Goal: Information Seeking & Learning: Learn about a topic

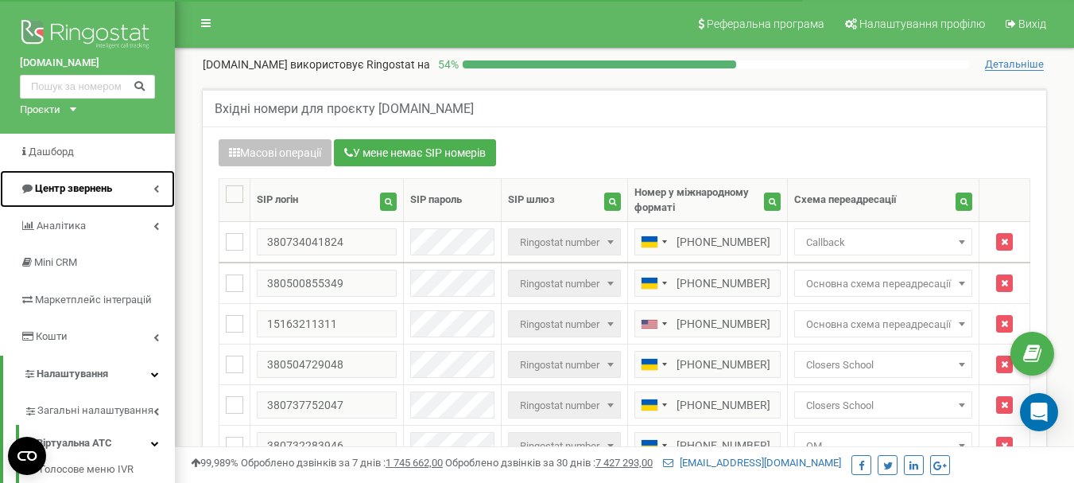
click at [85, 191] on span "Центр звернень" at bounding box center [73, 188] width 77 height 12
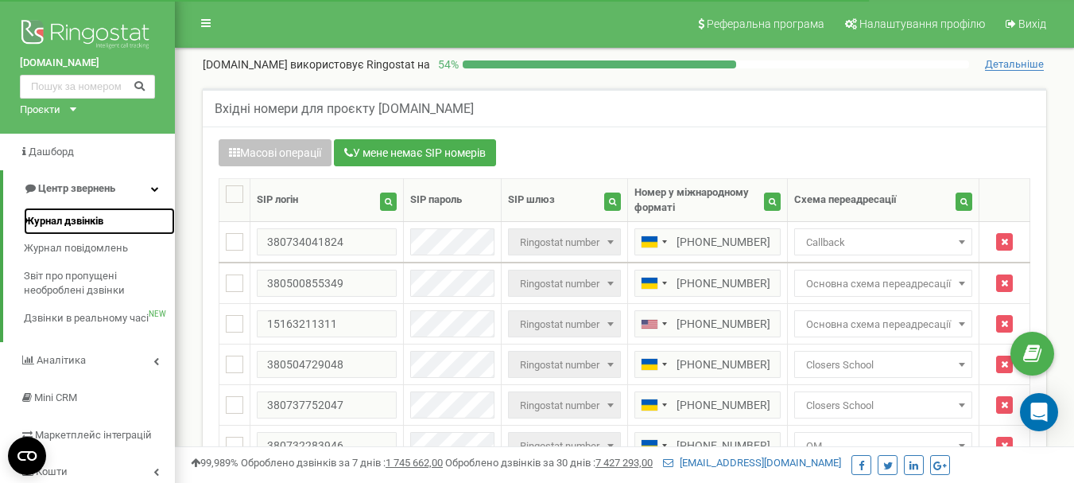
click at [78, 221] on span "Журнал дзвінків" at bounding box center [64, 221] width 80 height 15
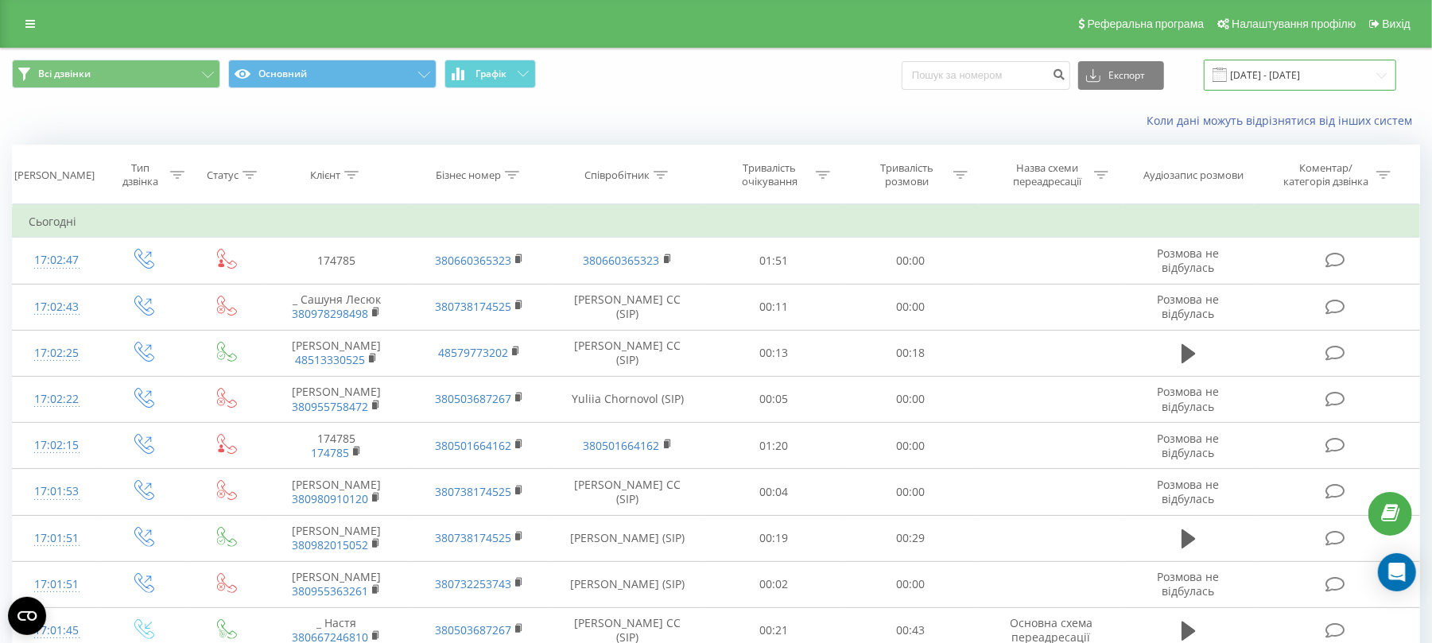
click at [1242, 71] on input "23.08.2025 - 23.09.2025" at bounding box center [1300, 75] width 192 height 31
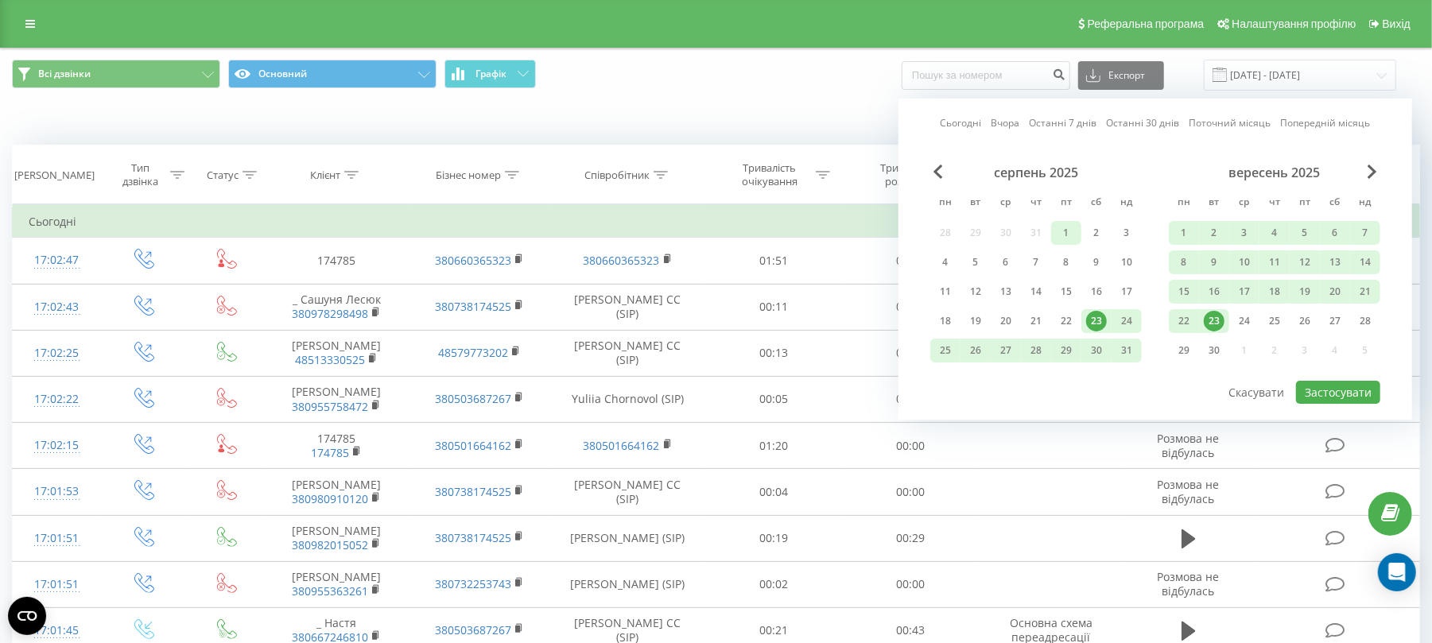
click at [1059, 223] on div "1" at bounding box center [1066, 233] width 21 height 21
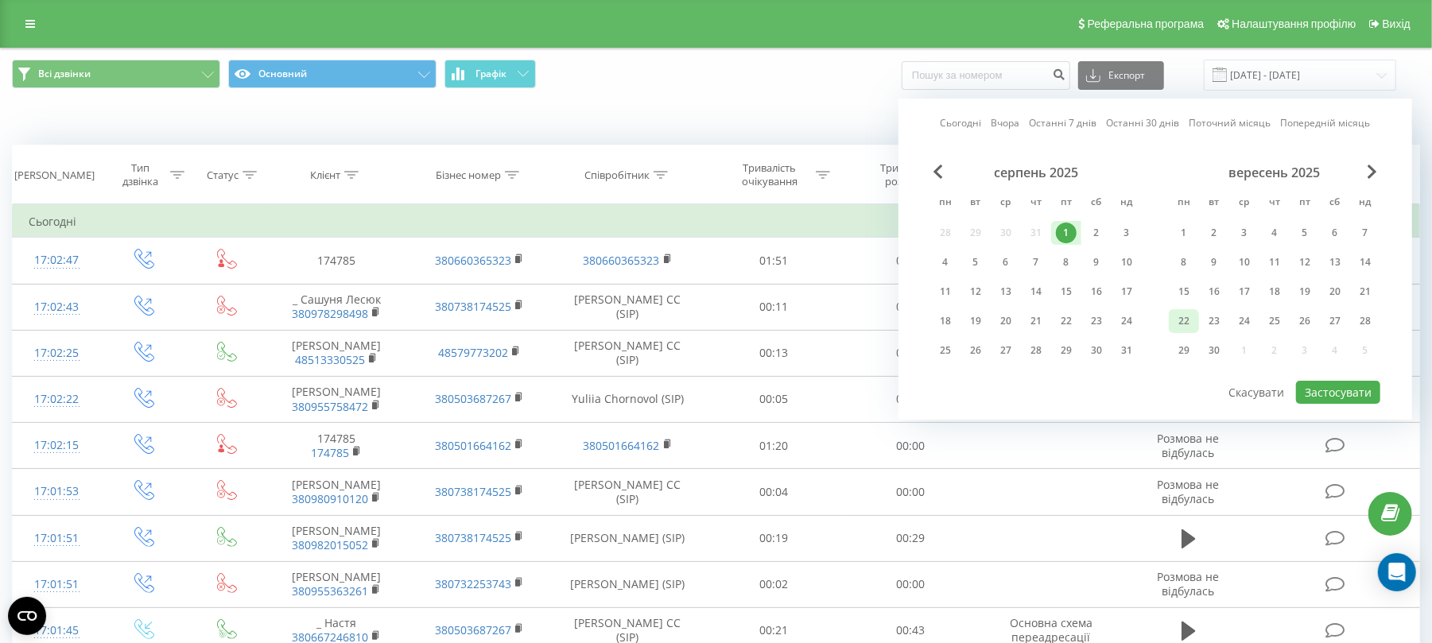
click at [1188, 315] on div "22" at bounding box center [1184, 321] width 21 height 21
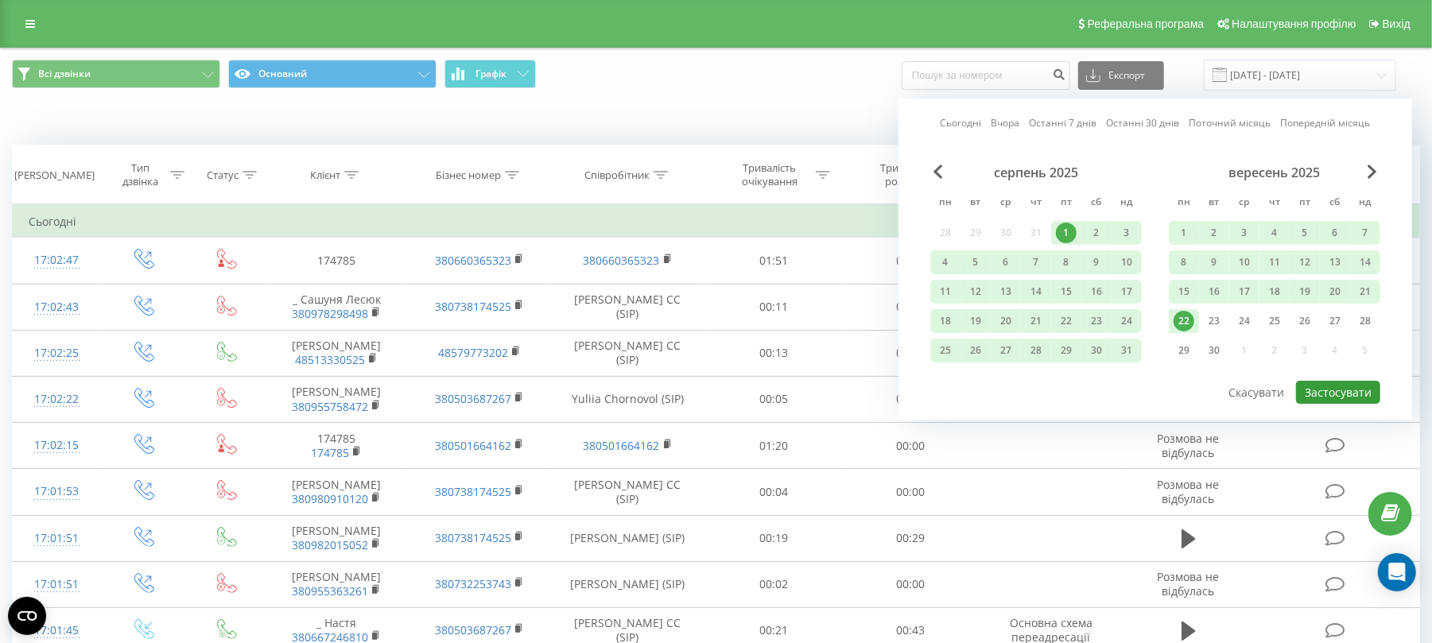
click at [1344, 383] on button "Застосувати" at bounding box center [1338, 392] width 84 height 23
type input "01.08.2025 - 22.09.2025"
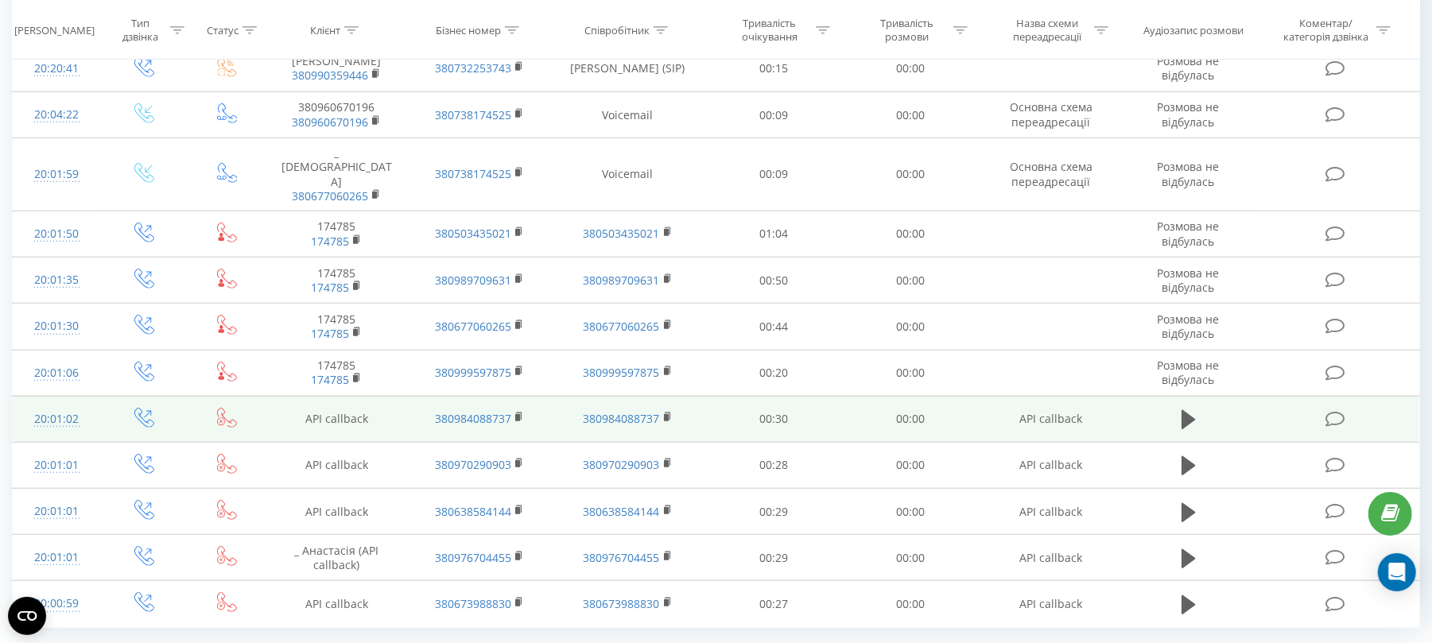
scroll to position [818, 0]
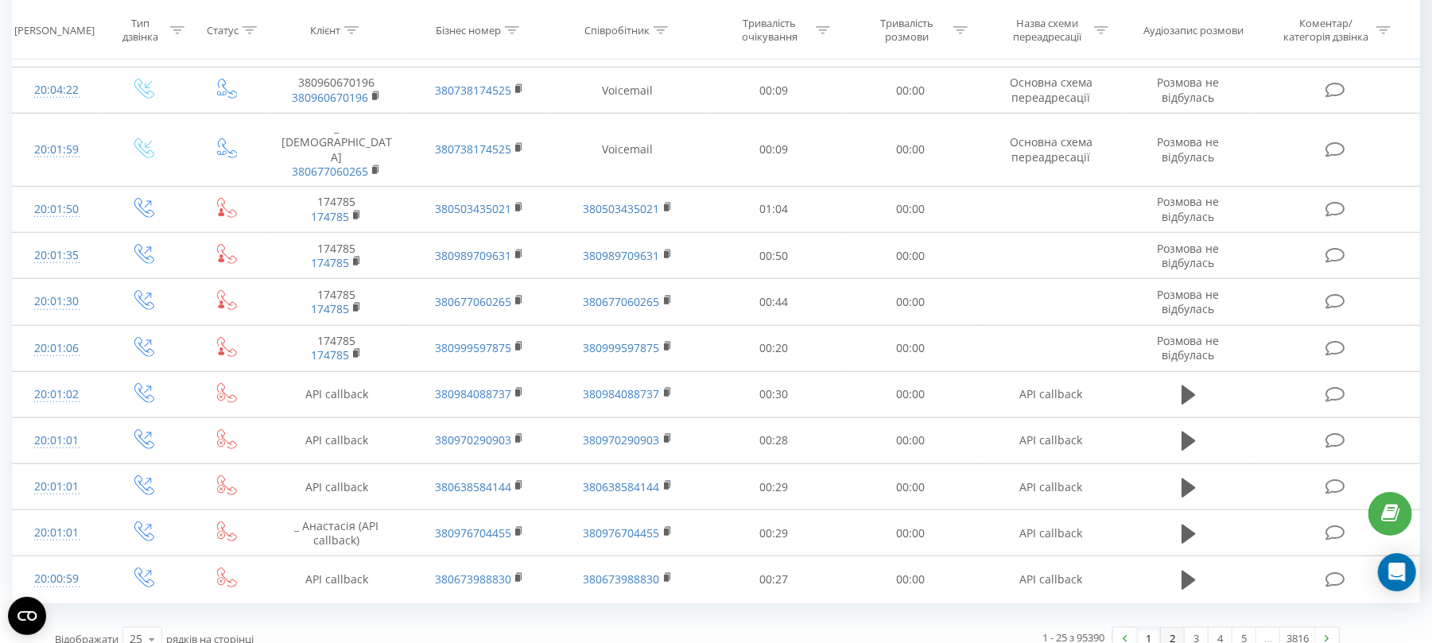
click at [1162, 628] on link "2" at bounding box center [1173, 639] width 24 height 22
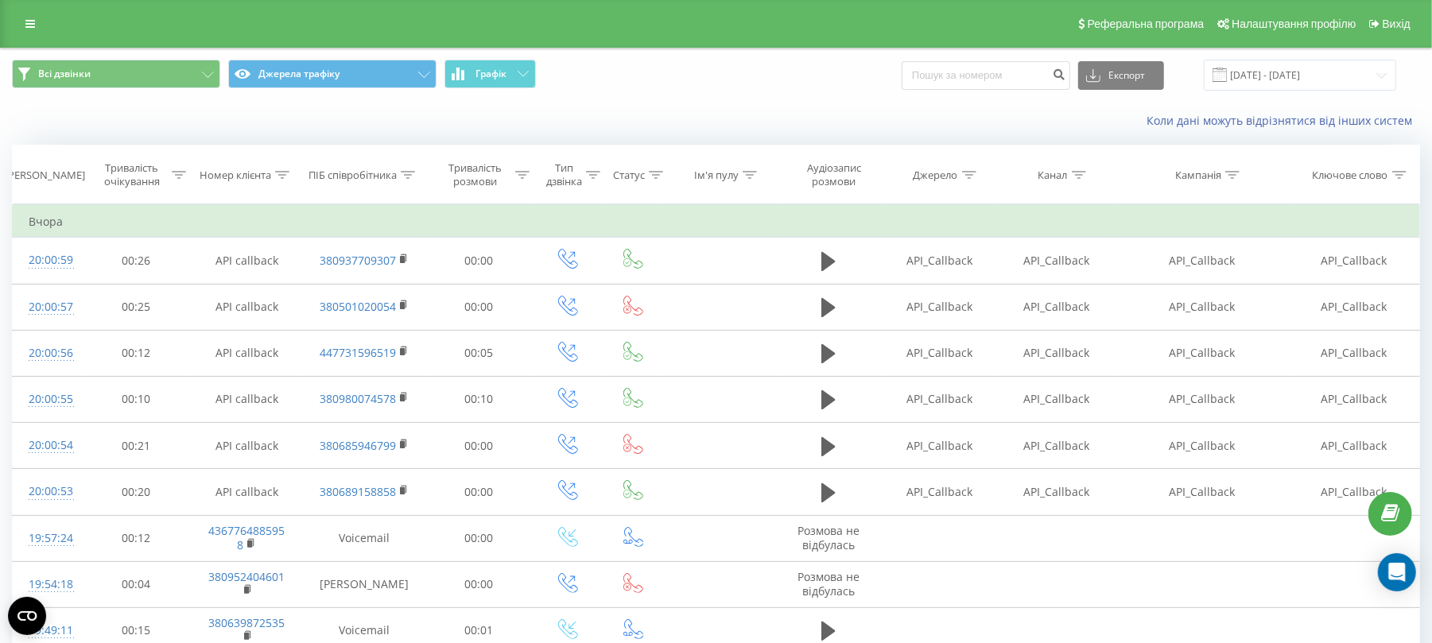
click at [175, 55] on div "Всі дзвінки Джерела трафіку Графік Експорт .csv .xls .xlsx 01.08.2025 - 22.09.2…" at bounding box center [716, 75] width 1430 height 53
click at [175, 68] on button "Всі дзвінки" at bounding box center [116, 74] width 208 height 29
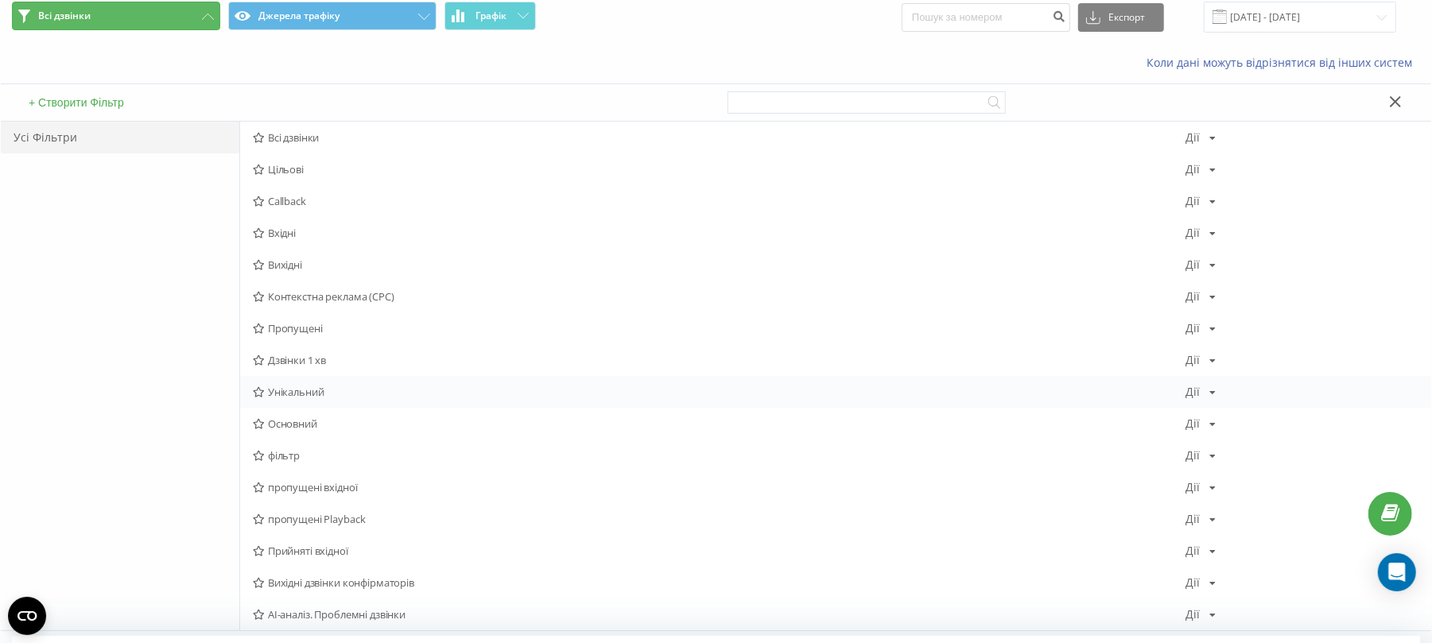
scroll to position [106, 0]
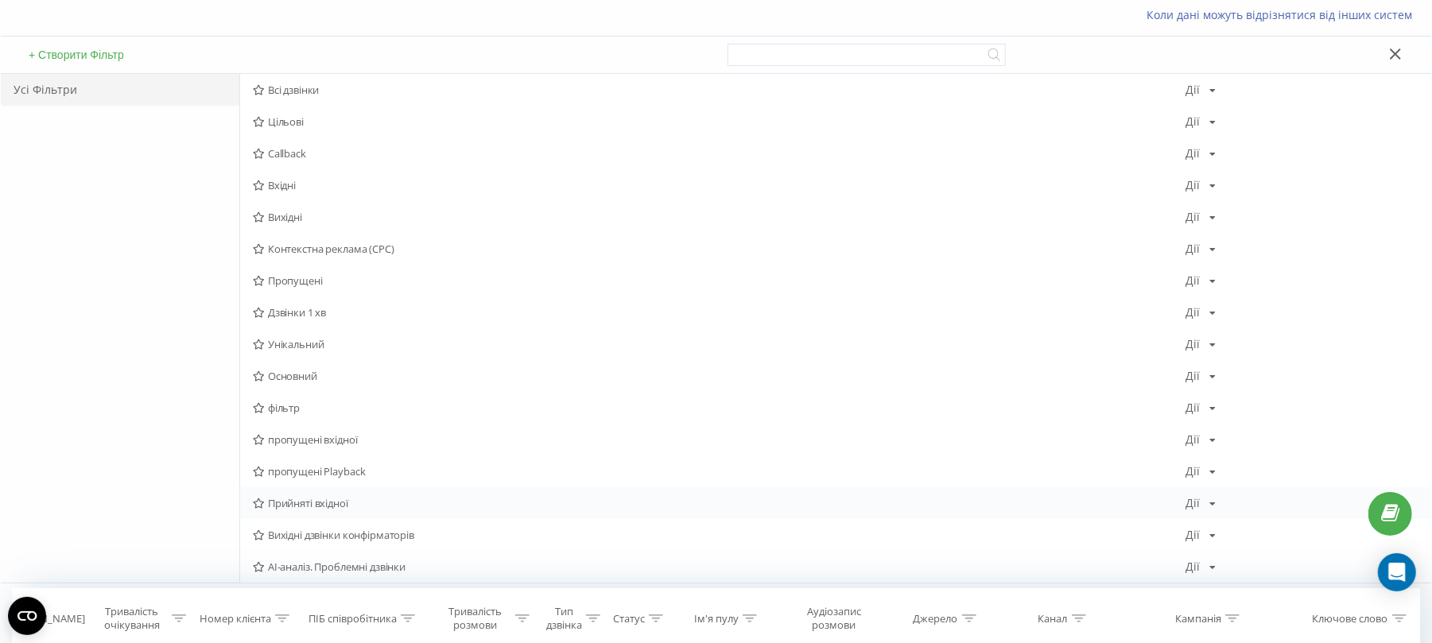
click at [350, 509] on span "Прийняті вхідної" at bounding box center [719, 503] width 933 height 11
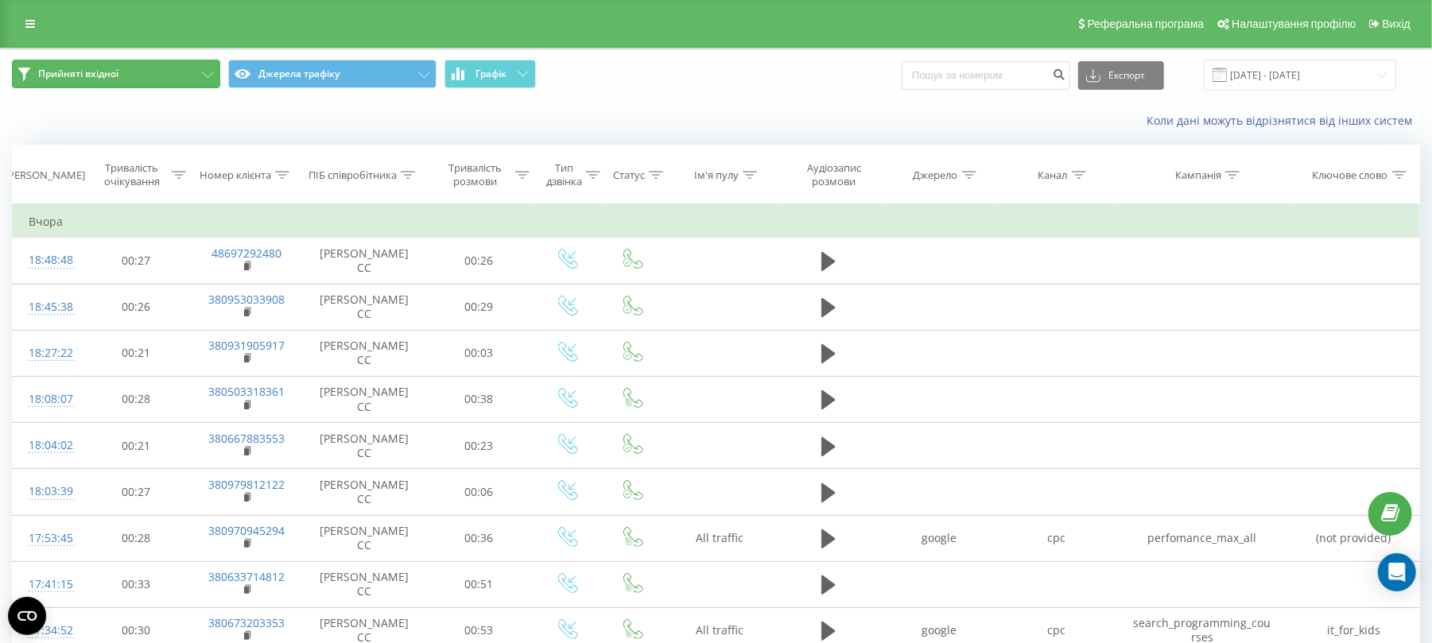
click at [166, 72] on button "Прийняті вхідної" at bounding box center [116, 74] width 208 height 29
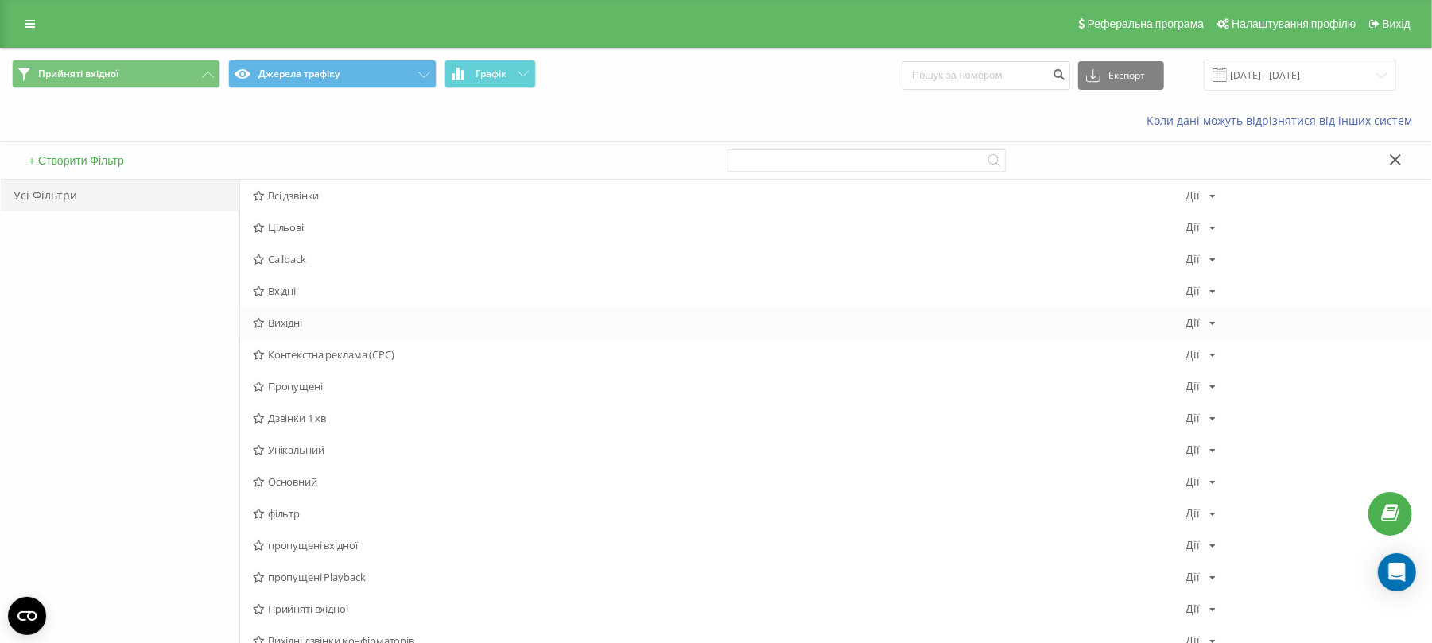
click at [328, 319] on span "Вихідні" at bounding box center [719, 322] width 933 height 11
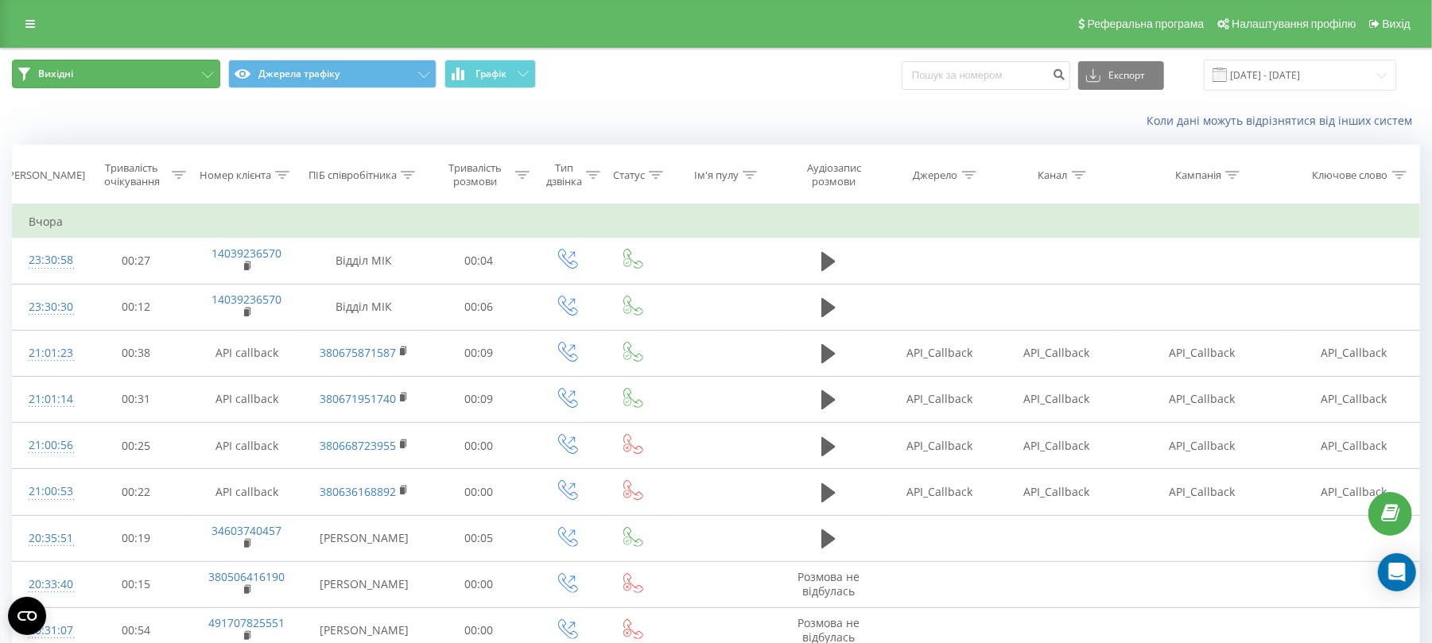
click at [108, 75] on button "Вихідні" at bounding box center [116, 74] width 208 height 29
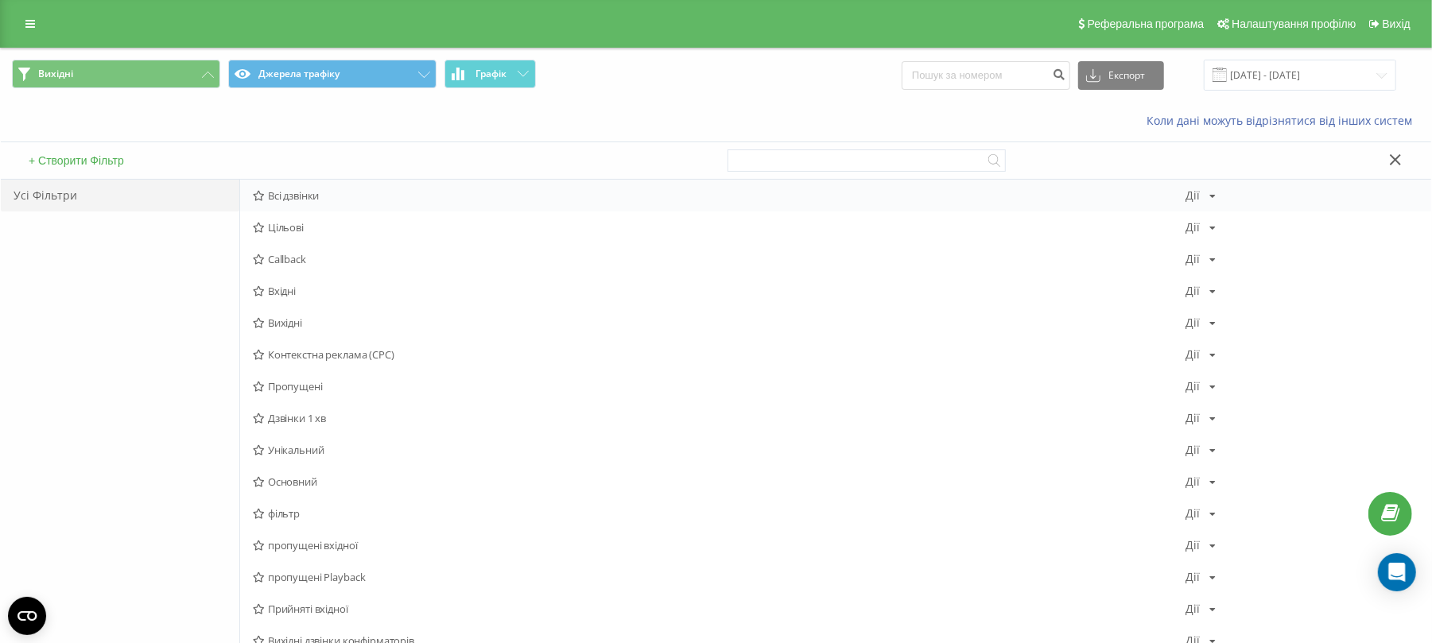
click at [312, 192] on span "Всі дзвінки" at bounding box center [719, 195] width 933 height 11
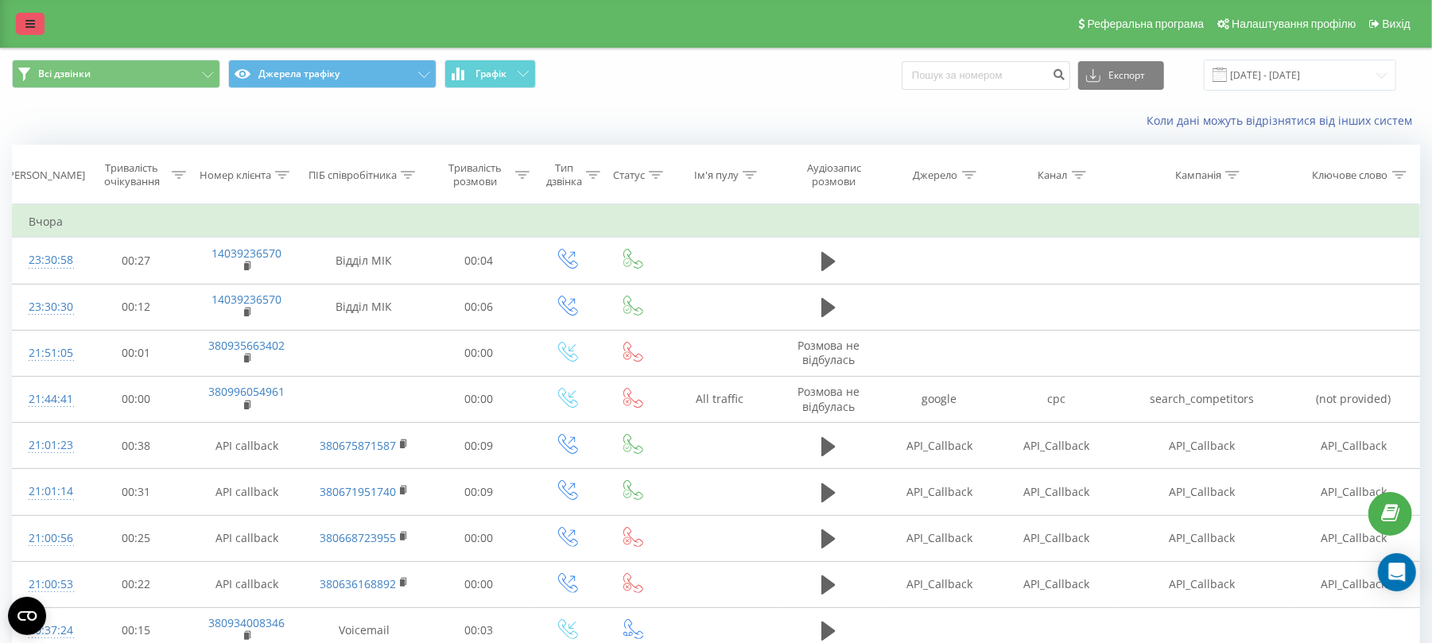
click at [37, 21] on link at bounding box center [30, 24] width 29 height 22
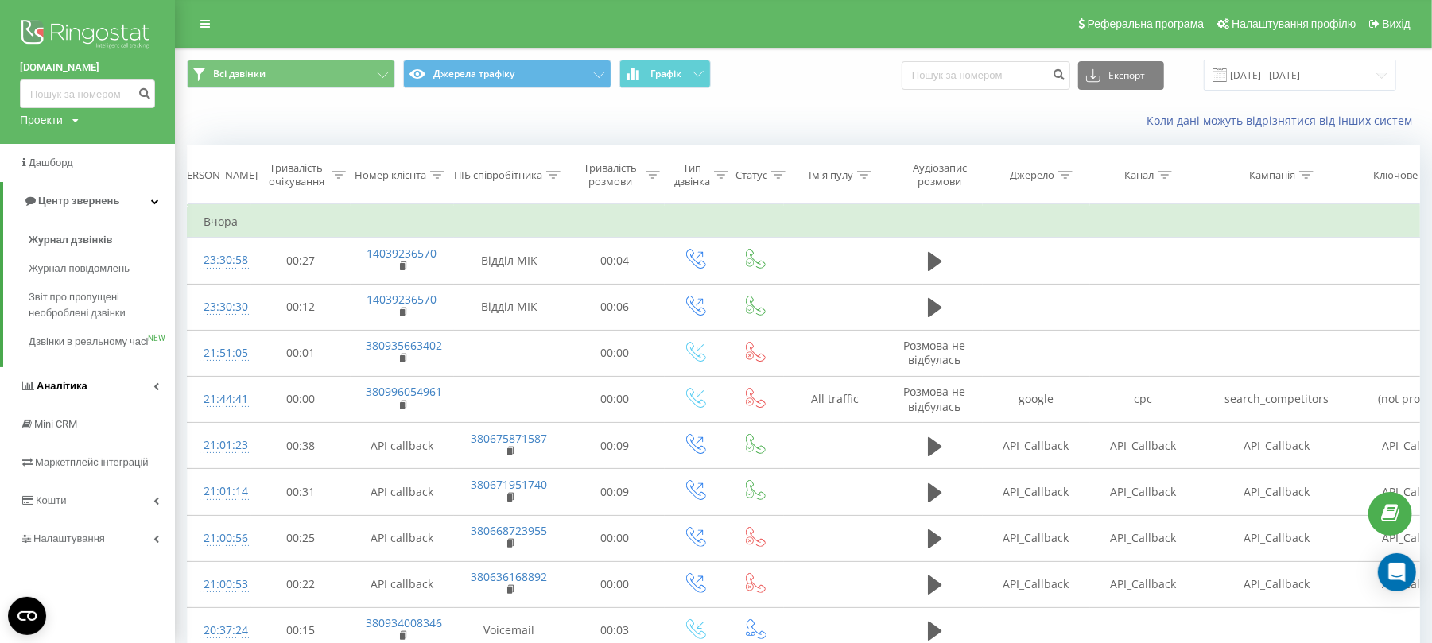
click at [99, 404] on link "Аналiтика" at bounding box center [87, 386] width 175 height 38
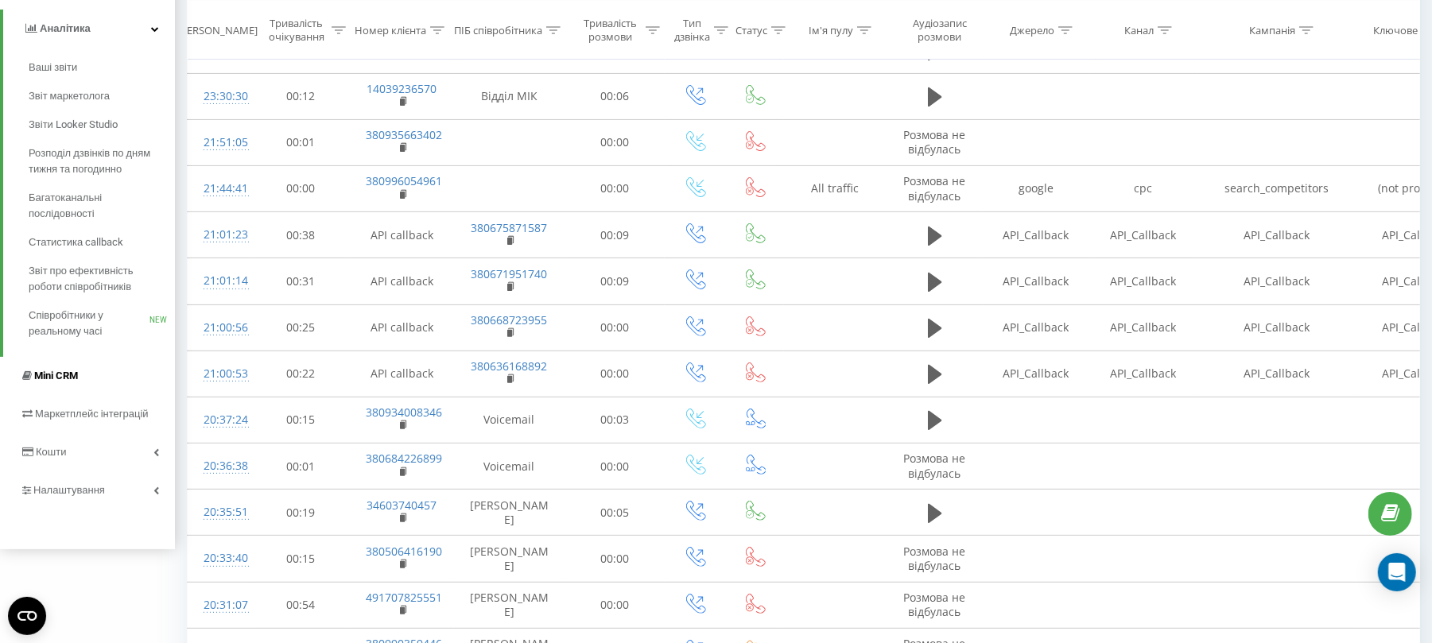
scroll to position [212, 0]
click at [105, 491] on span "Налаштування" at bounding box center [71, 489] width 76 height 12
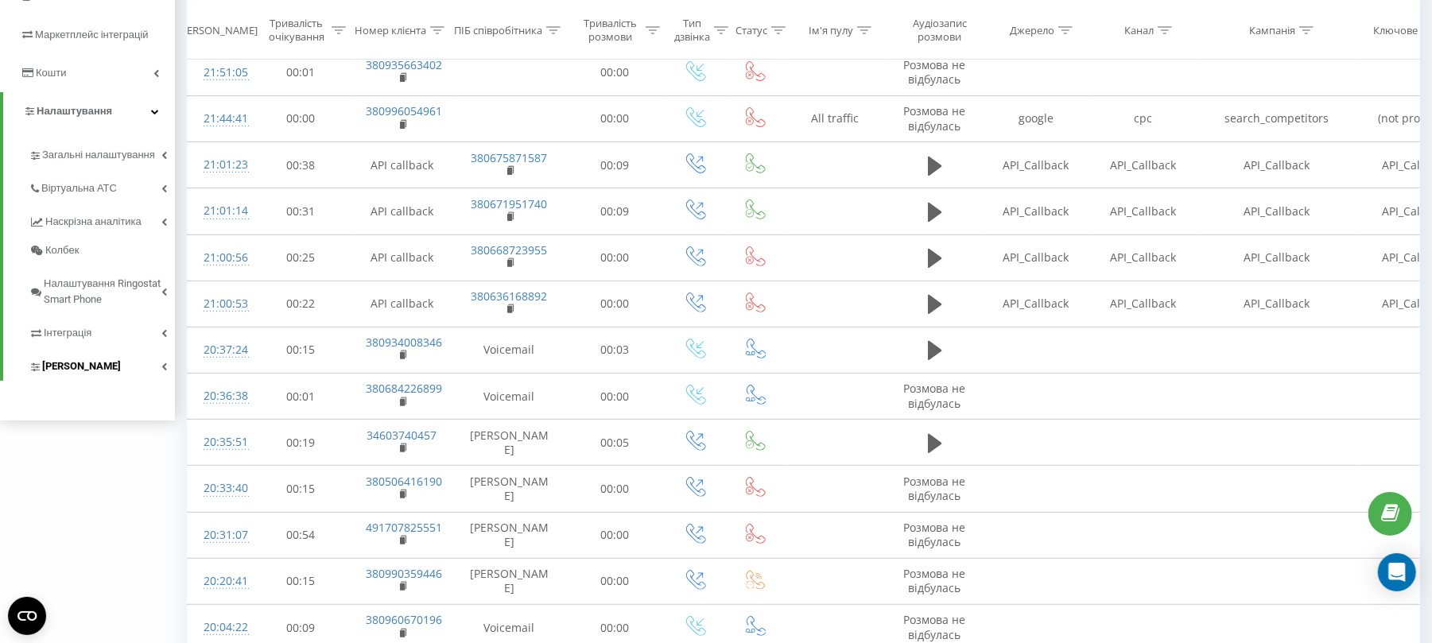
scroll to position [318, 0]
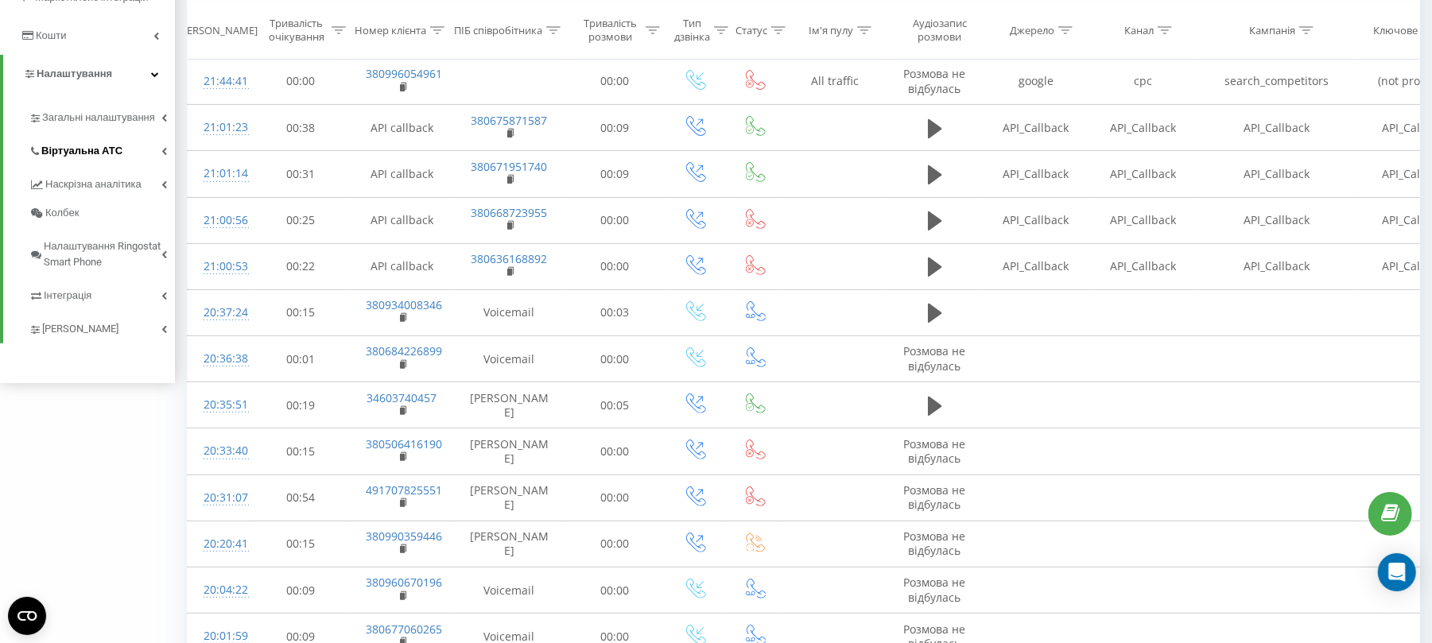
click at [122, 148] on link "Віртуальна АТС" at bounding box center [102, 148] width 146 height 33
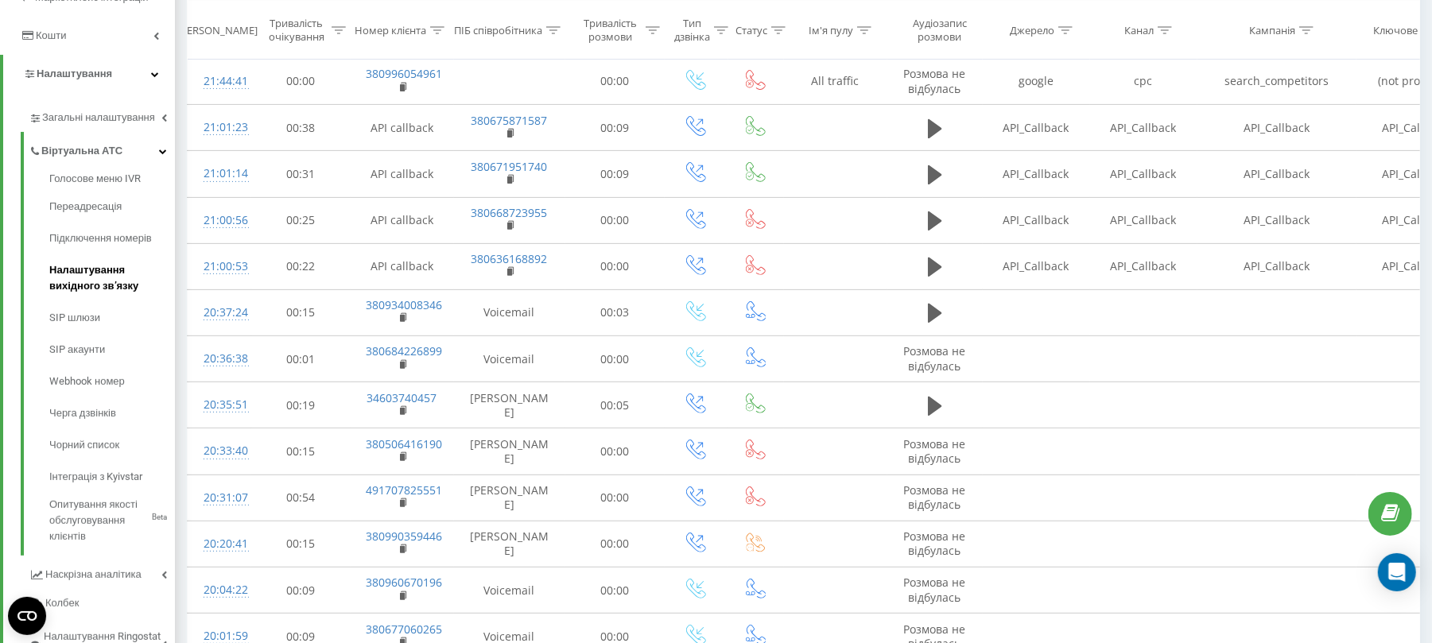
click at [103, 277] on span "Налаштування вихідного зв’язку" at bounding box center [108, 278] width 118 height 32
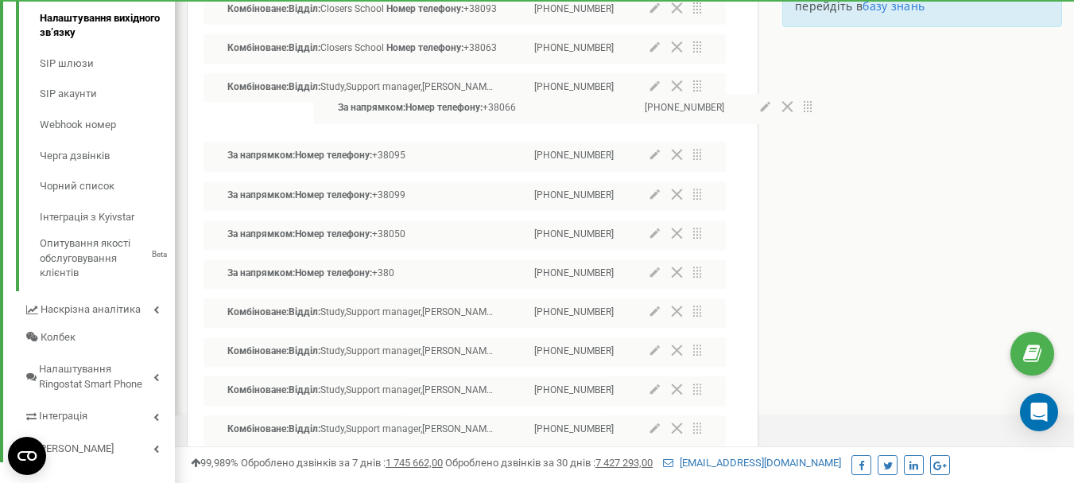
scroll to position [533, 0]
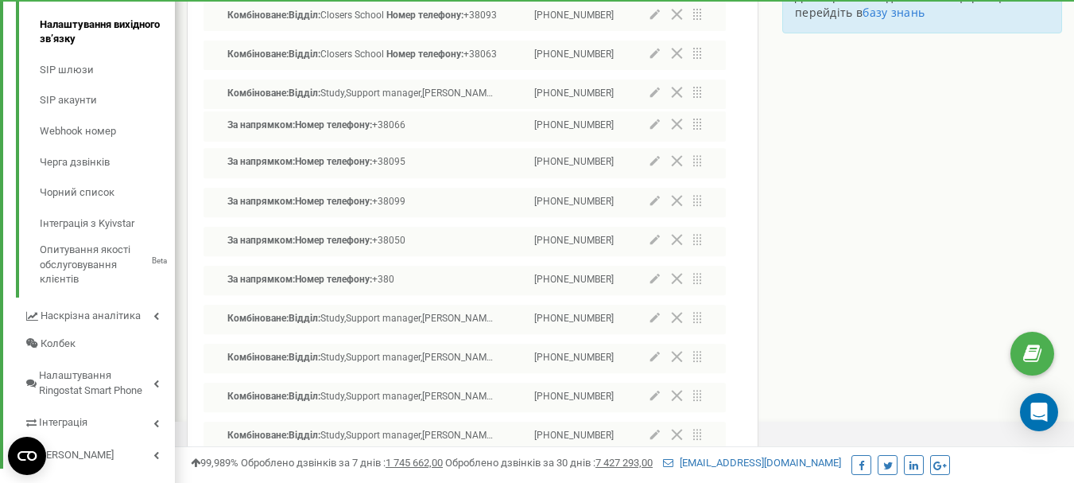
drag, startPoint x: 213, startPoint y: 110, endPoint x: 218, endPoint y: 126, distance: 17.4
click at [218, 126] on div "Комбіноване: SIP: goiteenscom_kalibaba Номер телефону: +380 +380738174525 Комбі…" at bounding box center [465, 369] width 522 height 1438
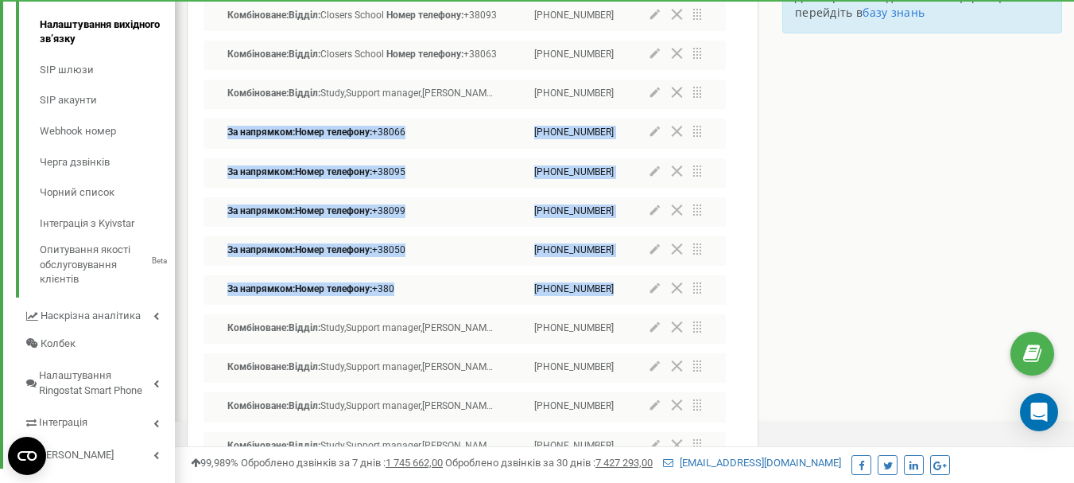
scroll to position [612, 0]
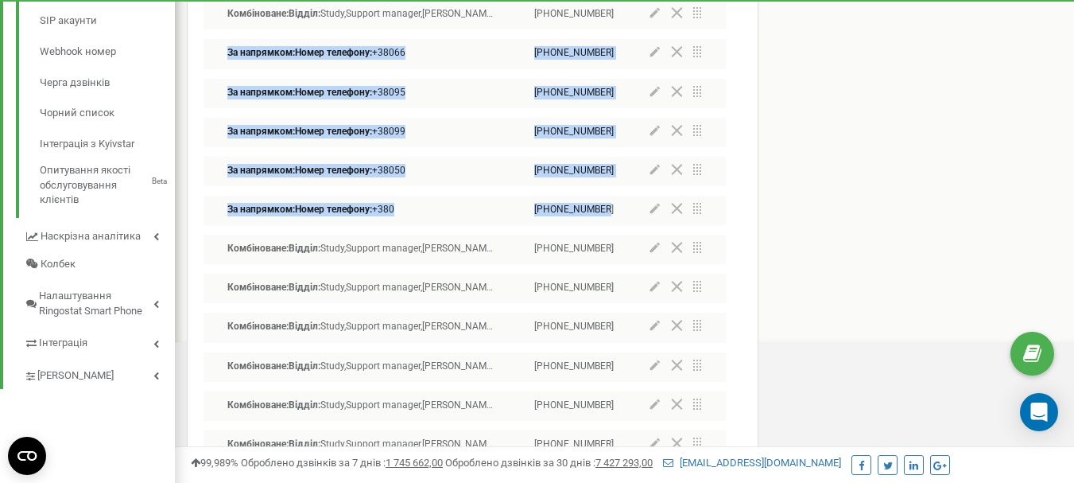
drag, startPoint x: 193, startPoint y: 133, endPoint x: 615, endPoint y: 212, distance: 429.6
click at [615, 212] on div "Налаштування вихідного зв’язку Налаштувати правила вихідного зв’язку Комбінован…" at bounding box center [473, 301] width 572 height 1650
copy div "За напрямком: Номер телефону: +38066 +380503687267 За напрямком: Номер телефону…"
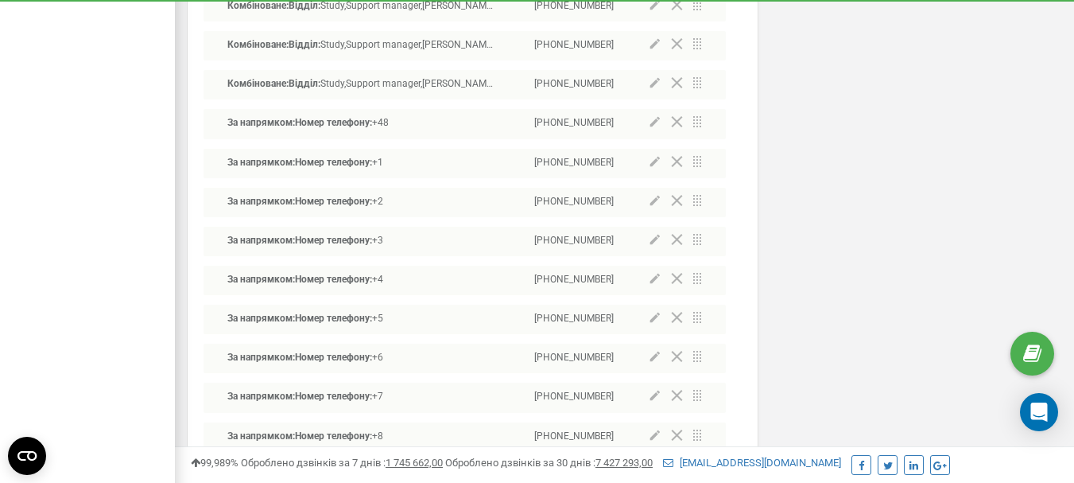
scroll to position [1169, 0]
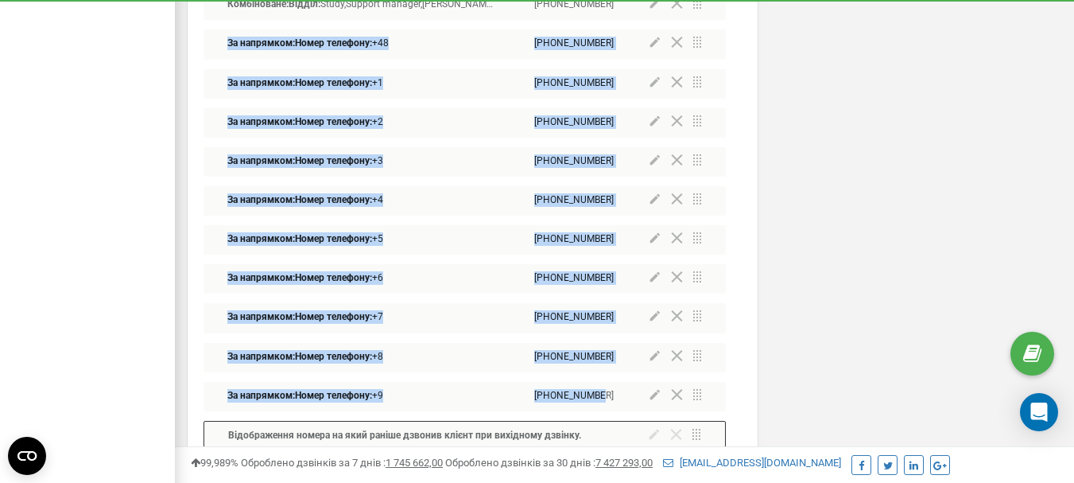
drag, startPoint x: 196, startPoint y: 41, endPoint x: 625, endPoint y: 402, distance: 560.5
copy div "За напрямком: Номер телефону: +48 +48579773202 За напрямком: Номер телефону: +1…"
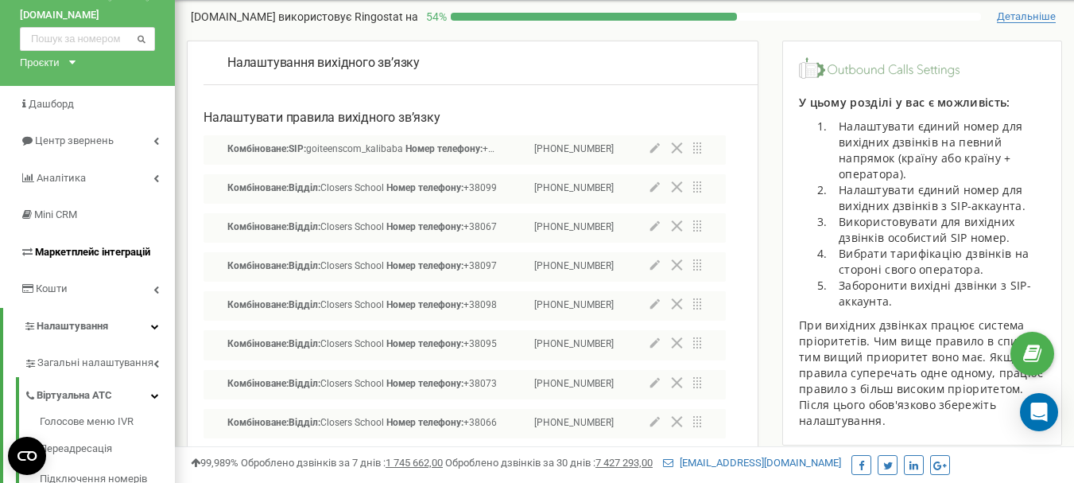
scroll to position [239, 0]
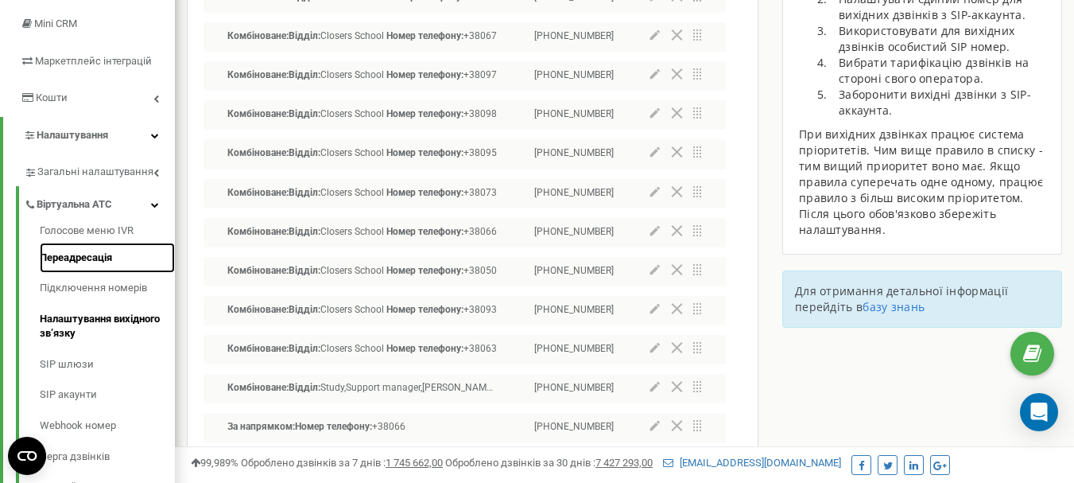
click at [92, 259] on link "Переадресація" at bounding box center [107, 258] width 135 height 31
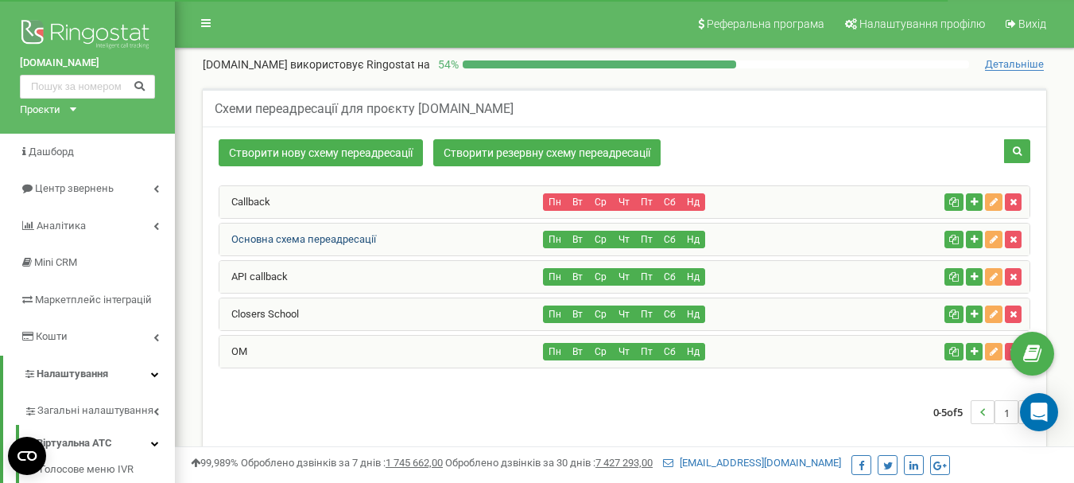
click at [294, 235] on link "Основна схема переадресації" at bounding box center [297, 239] width 157 height 12
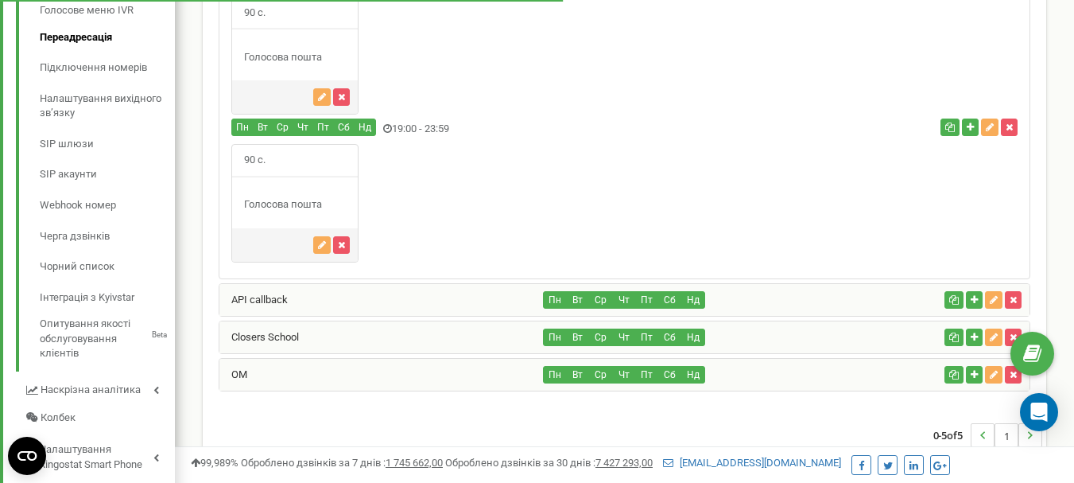
scroll to position [477, 0]
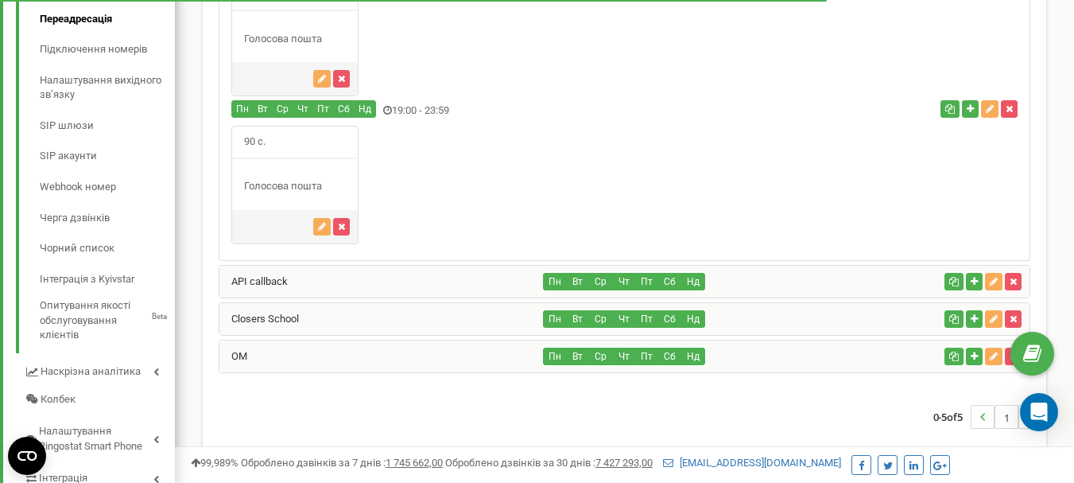
click at [312, 320] on div "Closers School" at bounding box center [381, 319] width 324 height 32
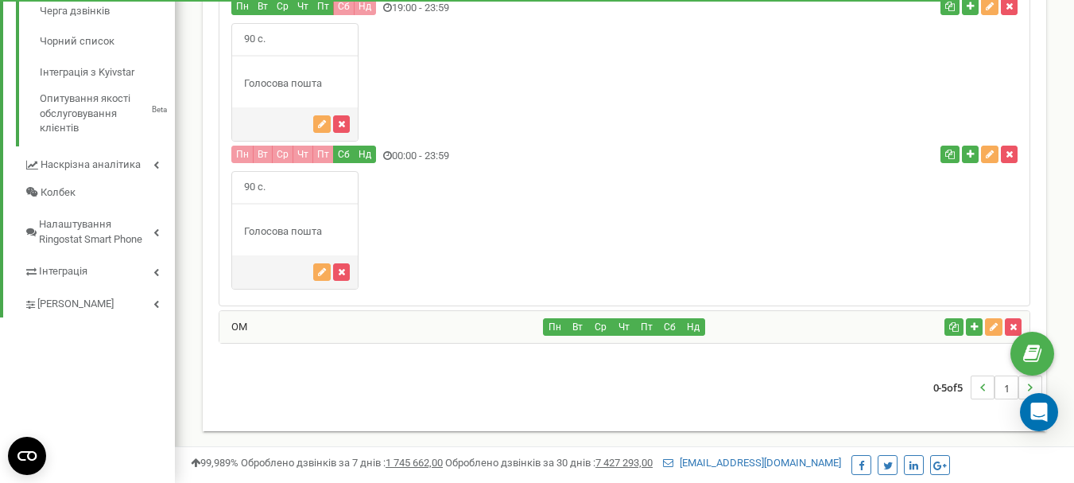
click at [314, 332] on div "OM" at bounding box center [381, 327] width 324 height 32
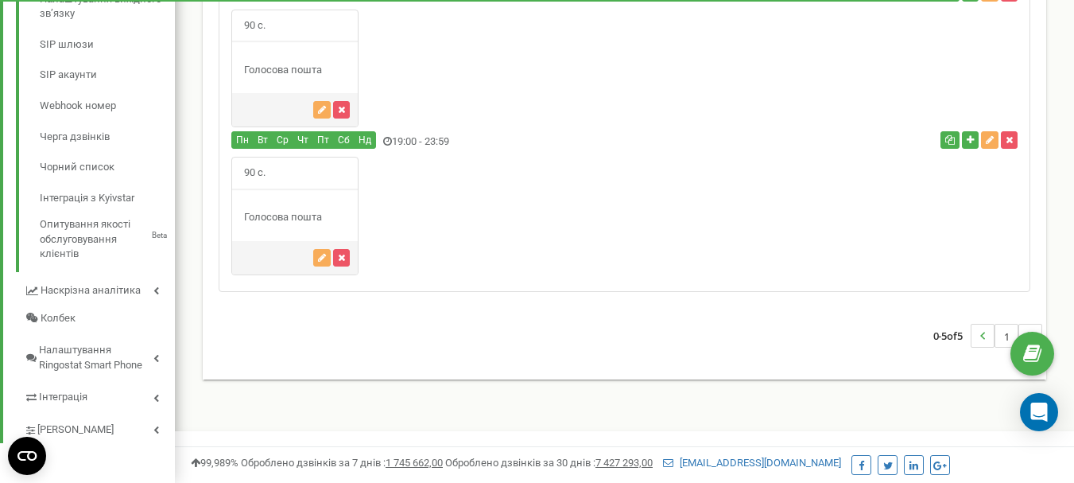
scroll to position [558, 0]
click at [94, 429] on span "[PERSON_NAME]" at bounding box center [76, 429] width 79 height 15
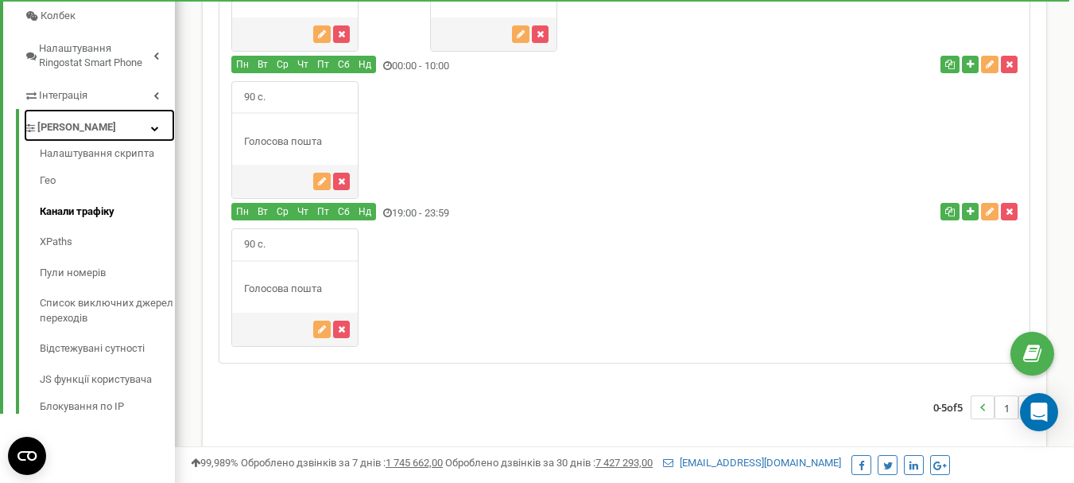
scroll to position [503, 0]
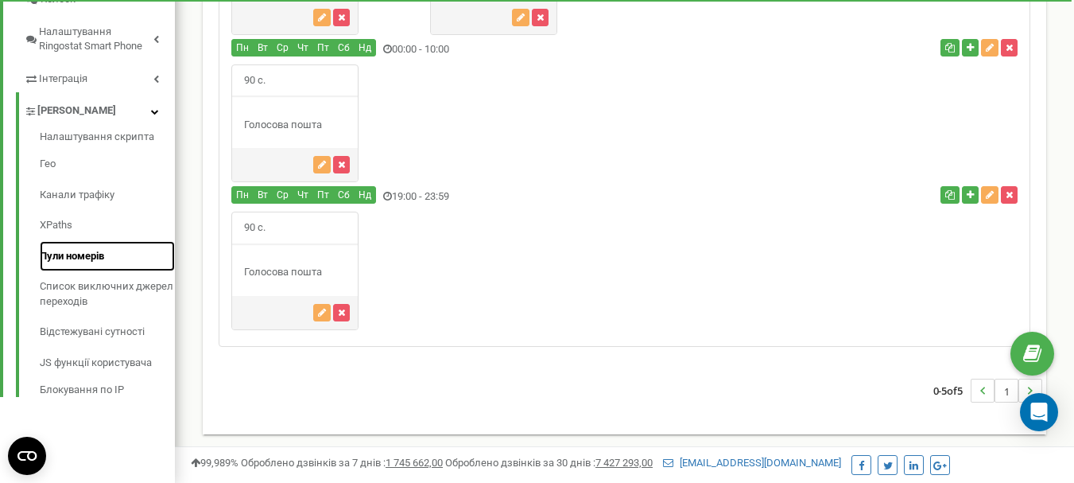
click at [80, 257] on link "Пули номерів" at bounding box center [107, 256] width 135 height 31
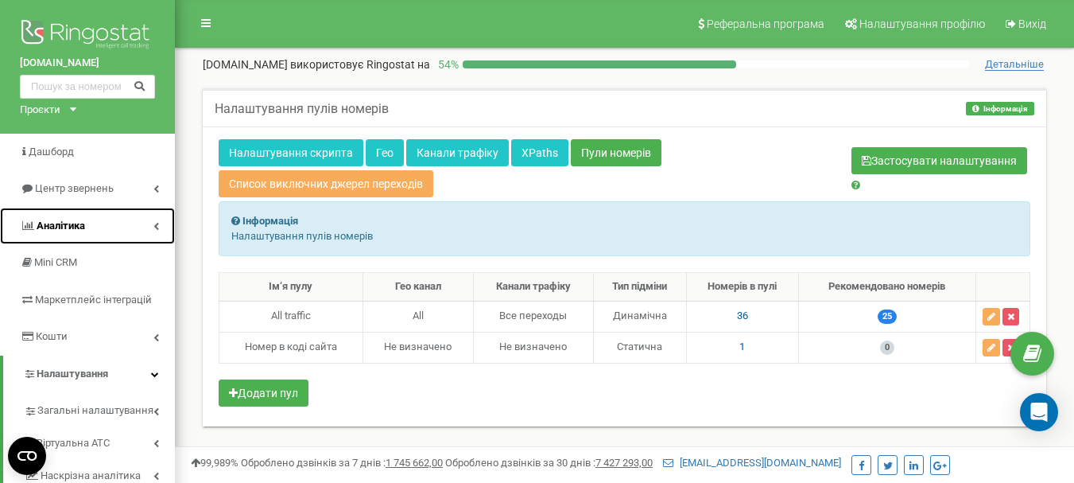
click at [82, 227] on span "Аналiтика" at bounding box center [61, 225] width 49 height 12
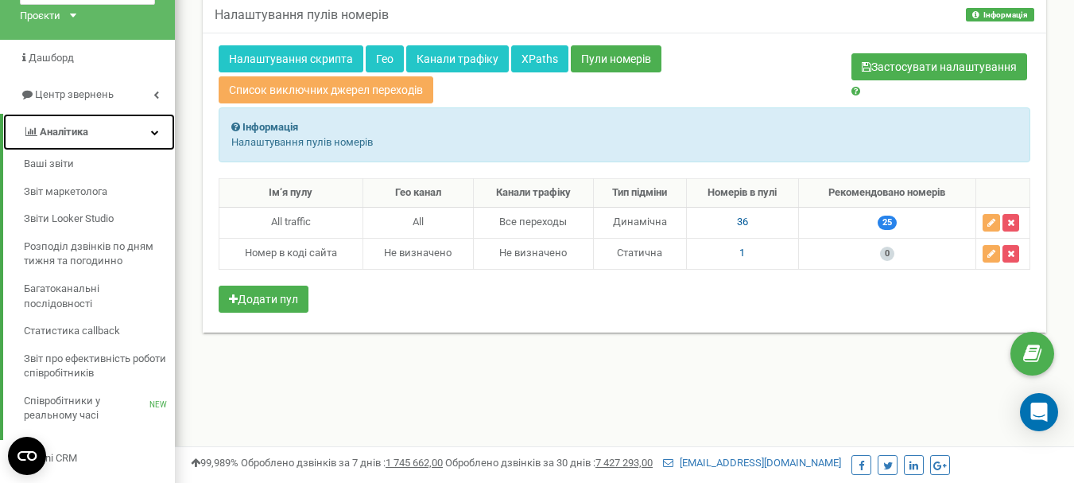
scroll to position [80, 0]
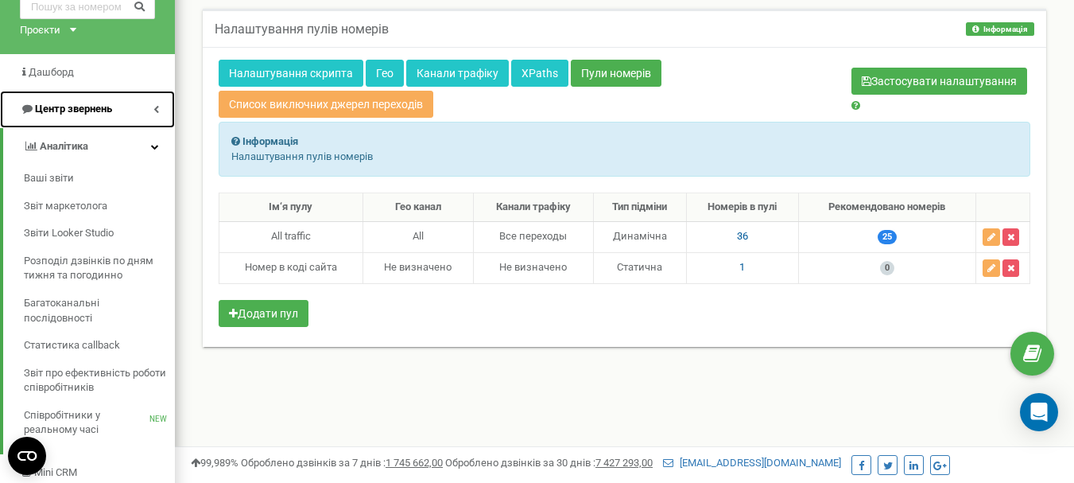
click at [109, 110] on span "Центр звернень" at bounding box center [73, 109] width 77 height 12
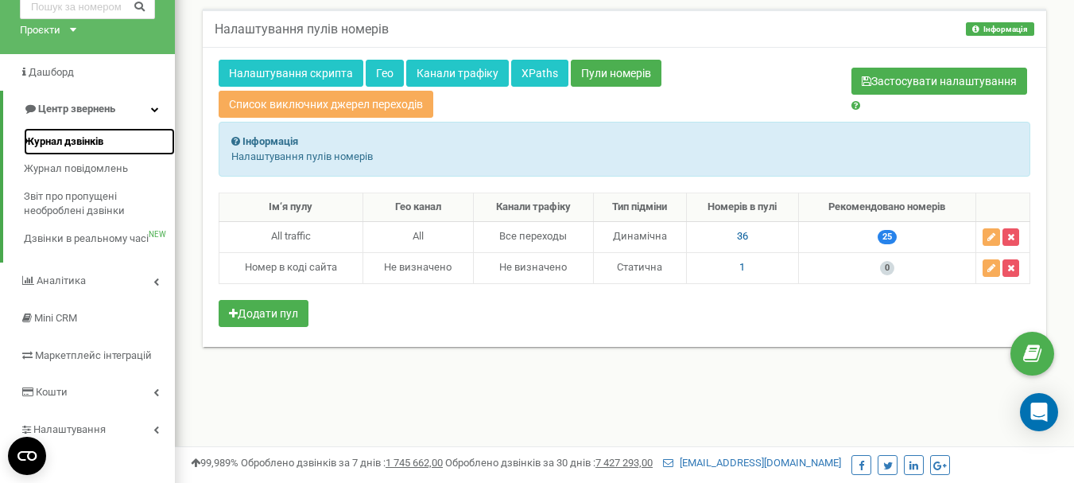
click at [94, 142] on span "Журнал дзвінків" at bounding box center [64, 141] width 80 height 15
